Goal: Information Seeking & Learning: Learn about a topic

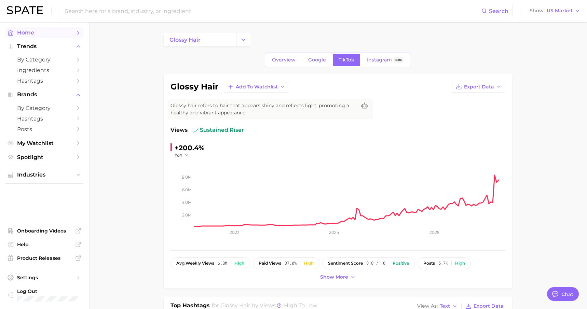
click at [28, 33] on span "Home" at bounding box center [44, 32] width 55 height 6
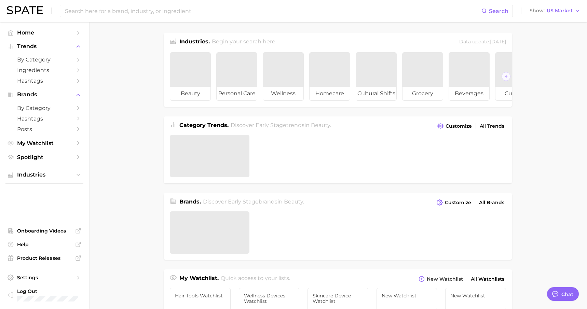
type textarea "x"
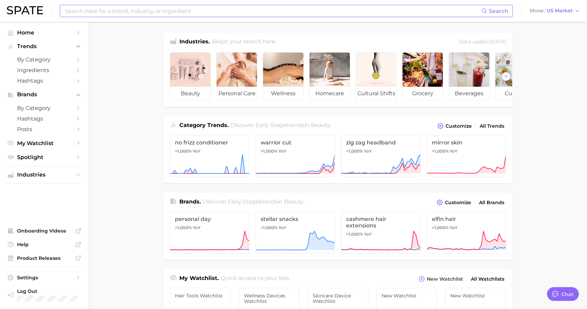
click at [202, 14] on input at bounding box center [272, 11] width 417 height 12
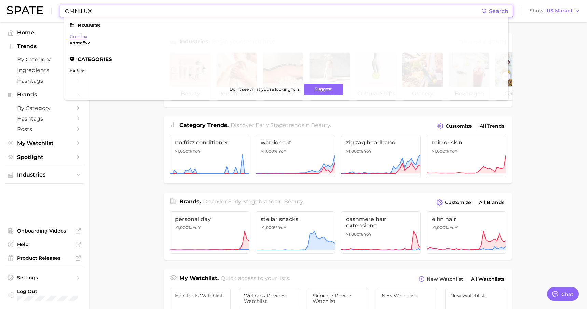
type input "OMNILUX"
click at [80, 37] on link "omnilux" at bounding box center [78, 36] width 17 height 5
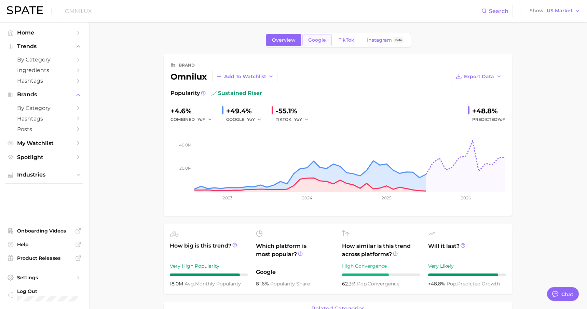
click at [319, 40] on span "Google" at bounding box center [317, 40] width 18 height 6
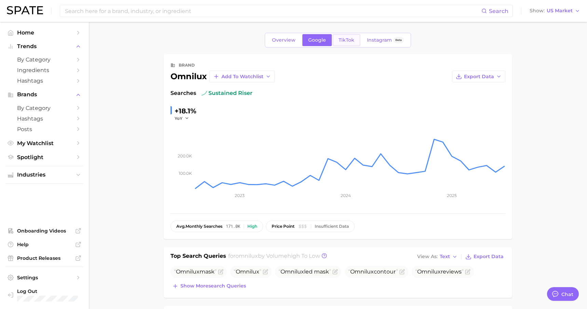
click at [349, 45] on link "TikTok" at bounding box center [346, 40] width 27 height 12
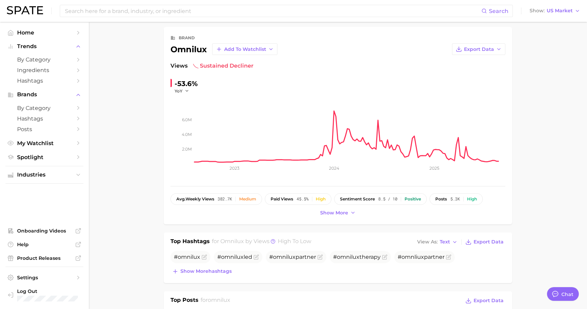
scroll to position [14, 0]
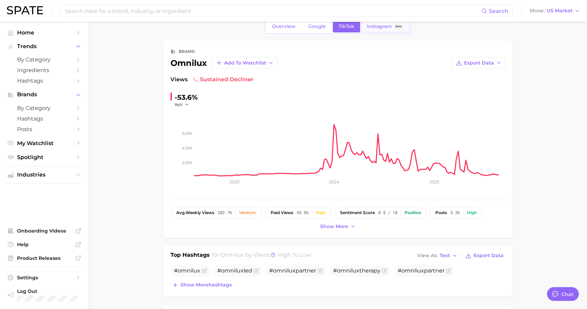
click at [383, 28] on span "Instagram" at bounding box center [379, 27] width 25 height 6
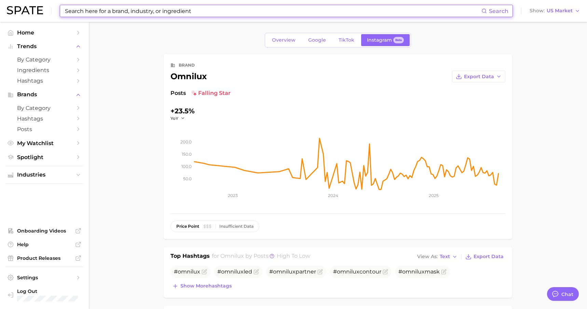
click at [227, 12] on input at bounding box center [272, 11] width 417 height 12
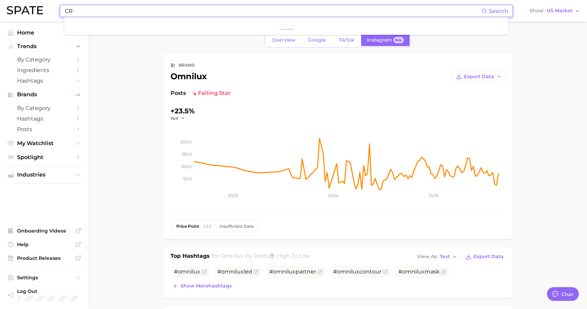
type input "C"
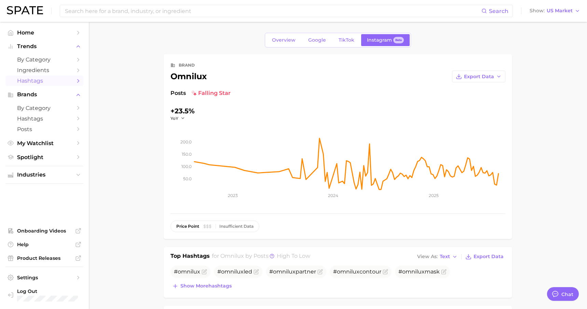
click at [51, 81] on span "Hashtags" at bounding box center [44, 81] width 55 height 6
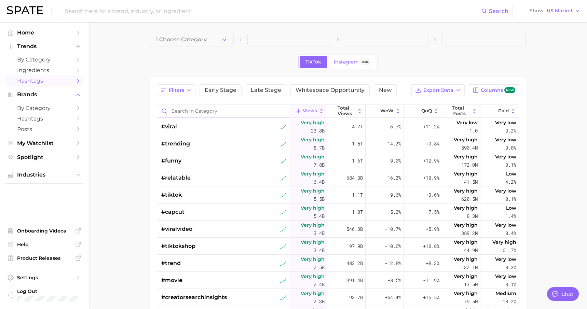
click at [229, 112] on input "Search in category" at bounding box center [222, 111] width 131 height 13
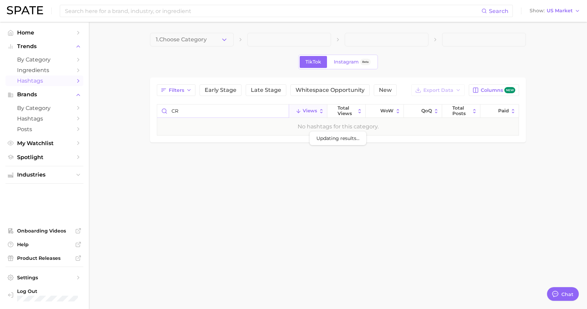
type input "C"
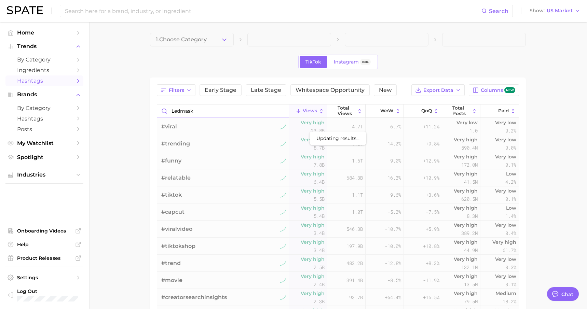
type input "ledmask"
